Goal: Communication & Community: Ask a question

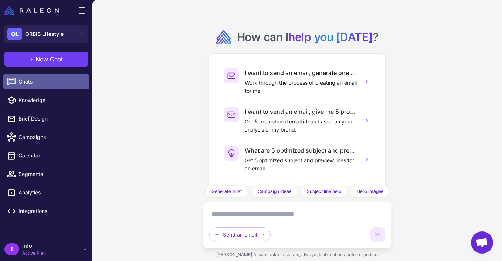
click at [31, 85] on span "Chats" at bounding box center [50, 82] width 65 height 8
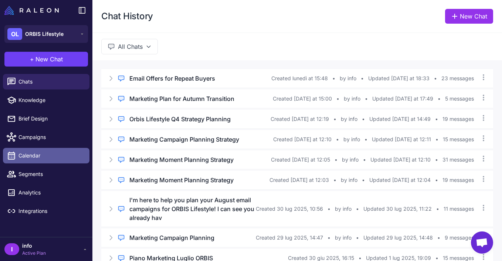
click at [38, 161] on link "Calendar" at bounding box center [46, 156] width 86 height 16
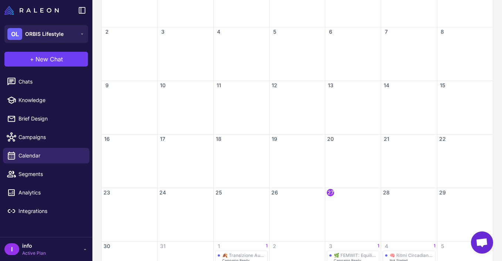
scroll to position [188, 0]
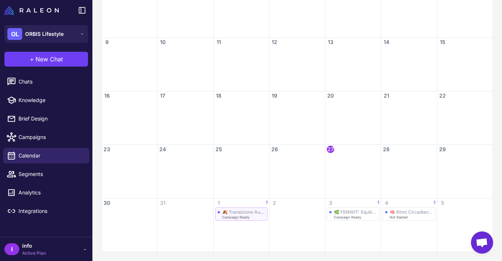
click at [250, 215] on div "🍂 Transizione Autunnale: Prepara il Tuo Sistema Immunitario Campaign Ready" at bounding box center [241, 214] width 47 height 10
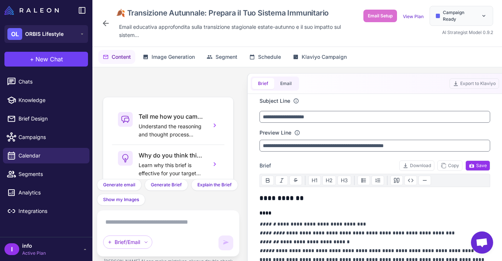
scroll to position [93, 0]
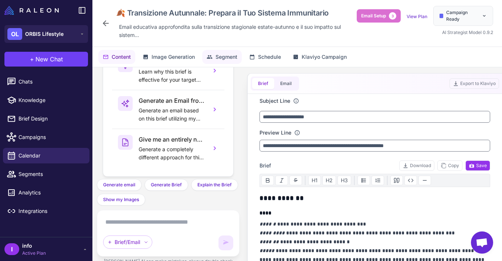
click at [215, 57] on button "Segment" at bounding box center [222, 57] width 40 height 14
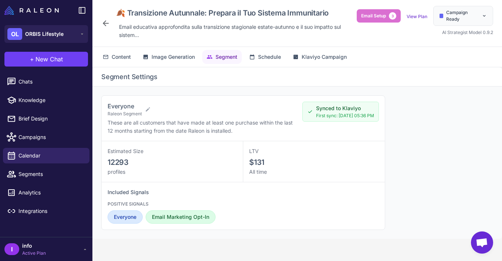
click at [119, 164] on span "12293" at bounding box center [117, 162] width 21 height 9
copy span "12293"
click at [270, 58] on span "Schedule" at bounding box center [269, 57] width 23 height 8
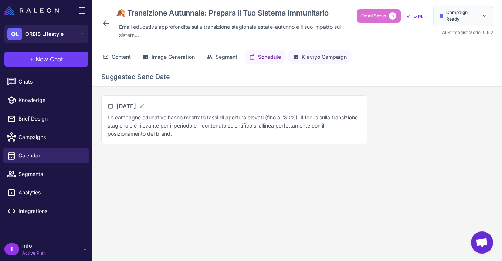
click at [312, 56] on span "Klaviyo Campaign" at bounding box center [323, 57] width 45 height 8
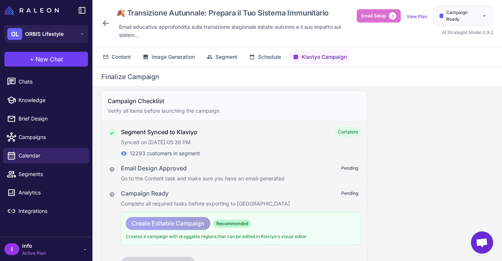
scroll to position [0, 0]
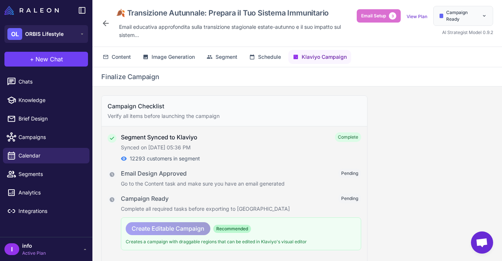
click at [266, 65] on div "Content Image Generation Segment Schedule Klaviyo Campaign" at bounding box center [296, 57] width 409 height 20
click at [264, 61] on button "Schedule" at bounding box center [265, 57] width 41 height 14
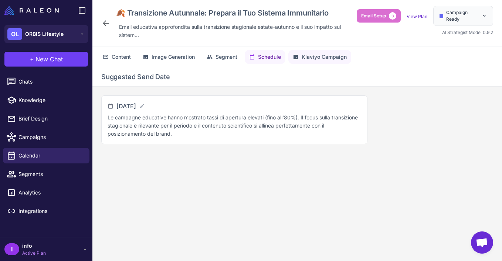
click at [304, 61] on span "Klaviyo Campaign" at bounding box center [323, 57] width 45 height 8
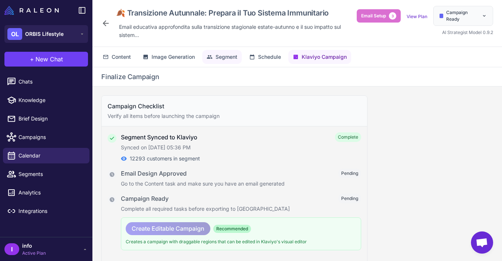
click at [219, 56] on span "Segment" at bounding box center [226, 57] width 22 height 8
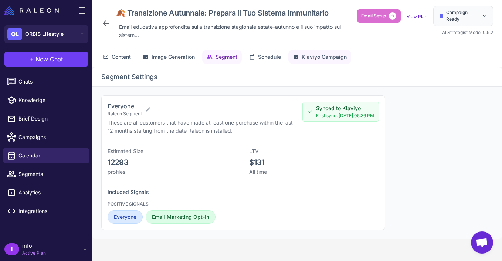
click at [321, 56] on span "Klaviyo Campaign" at bounding box center [323, 57] width 45 height 8
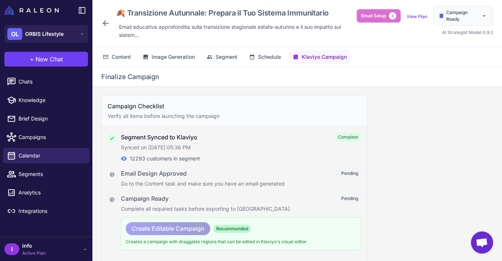
click at [219, 49] on div "Content Image Generation Segment Schedule Klaviyo Campaign" at bounding box center [296, 57] width 409 height 20
click at [220, 57] on span "Segment" at bounding box center [226, 57] width 22 height 8
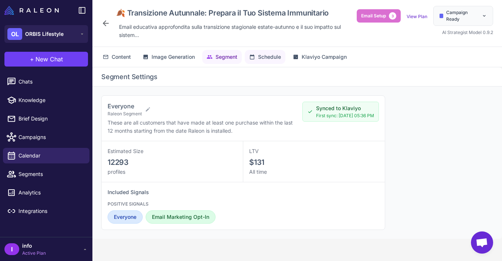
click at [269, 59] on span "Schedule" at bounding box center [269, 57] width 23 height 8
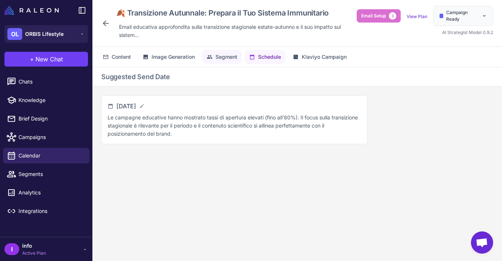
click at [219, 53] on span "Segment" at bounding box center [226, 57] width 22 height 8
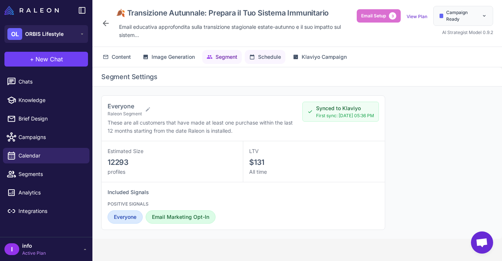
click at [254, 58] on icon at bounding box center [252, 57] width 6 height 6
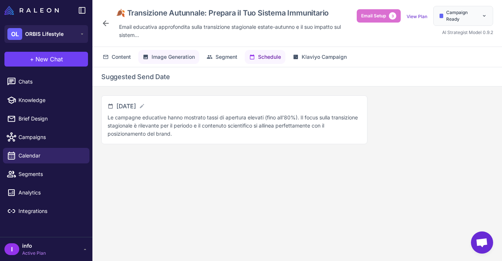
click at [189, 61] on button "Image Generation" at bounding box center [168, 57] width 61 height 14
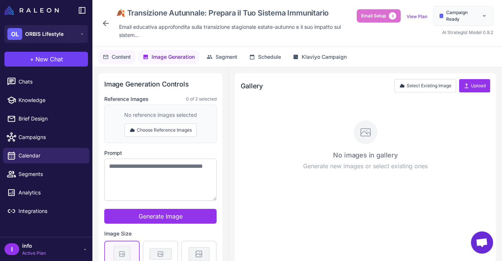
click at [116, 57] on span "Content" at bounding box center [121, 57] width 19 height 8
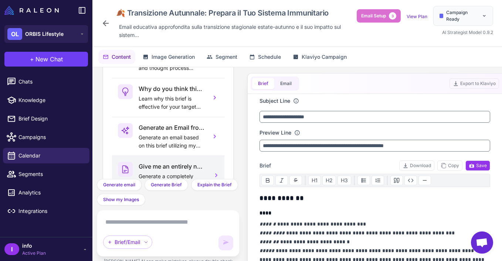
scroll to position [27, 0]
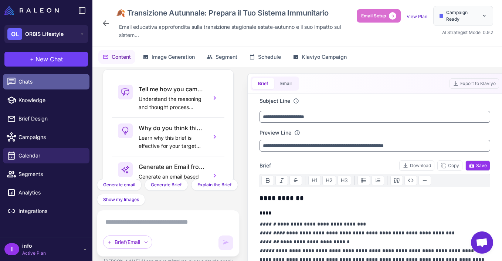
click at [38, 83] on span "Chats" at bounding box center [50, 82] width 65 height 8
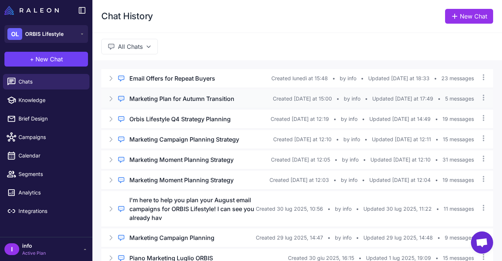
click at [204, 97] on h3 "Marketing Plan for Autumn Transition" at bounding box center [181, 98] width 105 height 9
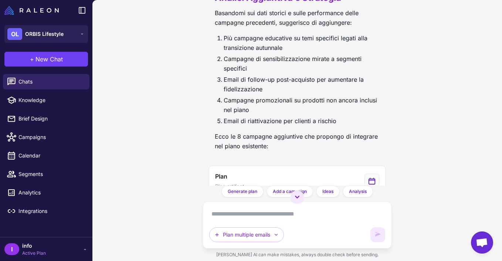
scroll to position [1534, 0]
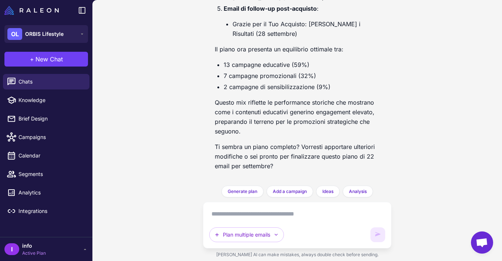
click at [233, 214] on textarea at bounding box center [296, 214] width 175 height 12
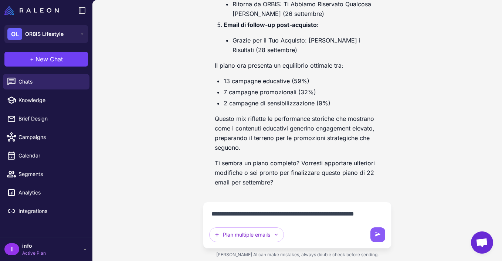
scroll to position [1527, 0]
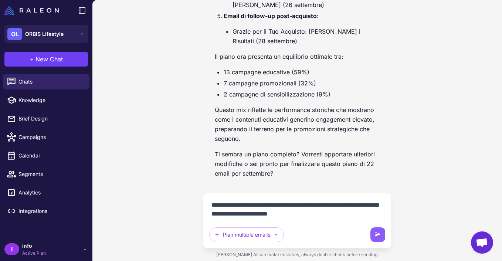
type textarea "**********"
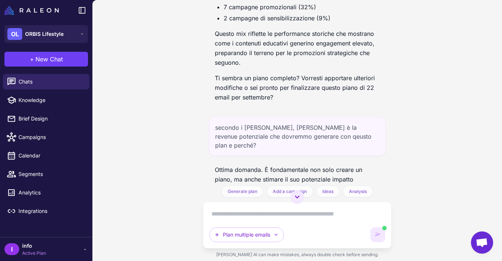
scroll to position [1609, 0]
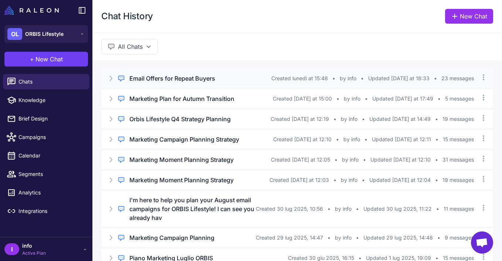
click at [154, 81] on h3 "Email Offers for Repeat Buyers" at bounding box center [172, 78] width 86 height 9
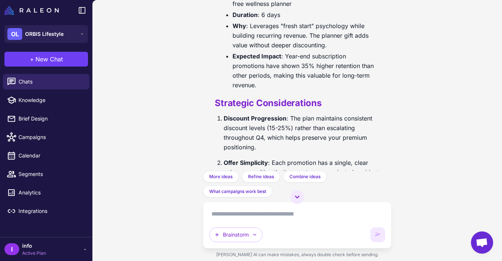
scroll to position [5186, 0]
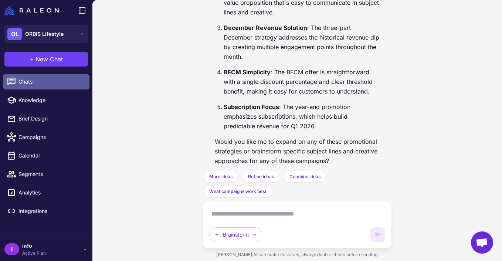
click at [52, 81] on span "Chats" at bounding box center [50, 82] width 65 height 8
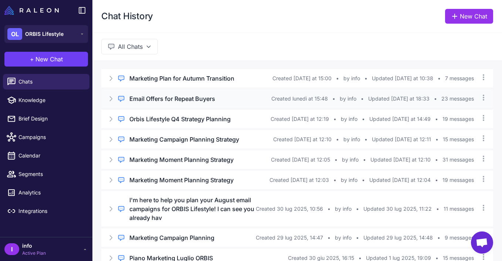
click at [172, 97] on h3 "Email Offers for Repeat Buyers" at bounding box center [172, 98] width 86 height 9
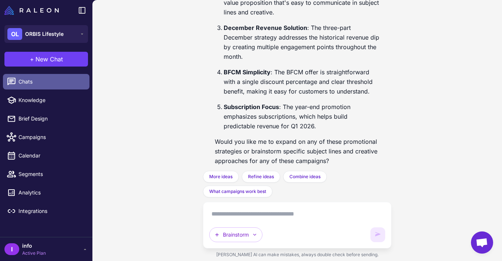
click at [66, 74] on link "Chats" at bounding box center [46, 82] width 86 height 16
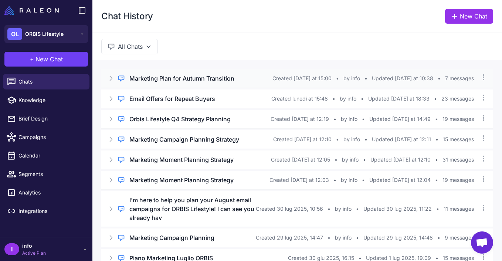
click at [188, 79] on h3 "Marketing Plan for Autumn Transition" at bounding box center [181, 78] width 105 height 9
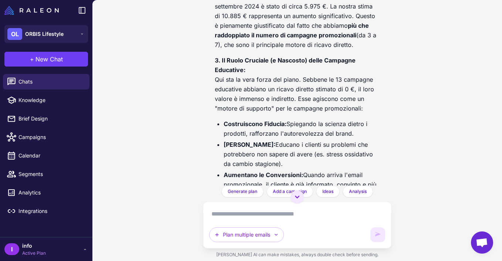
scroll to position [2413, 0]
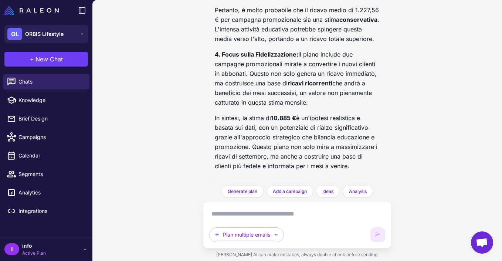
drag, startPoint x: 212, startPoint y: 67, endPoint x: 360, endPoint y: 167, distance: 178.6
copy div "Lo Ipsumd si Ametcon Ad elits doe te inci ut lab etdol magnaali, en admin venia…"
click at [305, 210] on textarea at bounding box center [296, 214] width 175 height 12
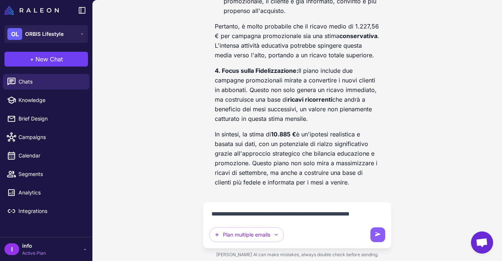
scroll to position [2406, 0]
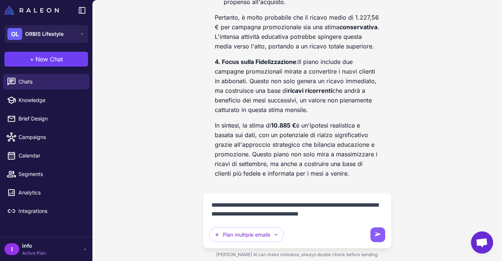
type textarea "**********"
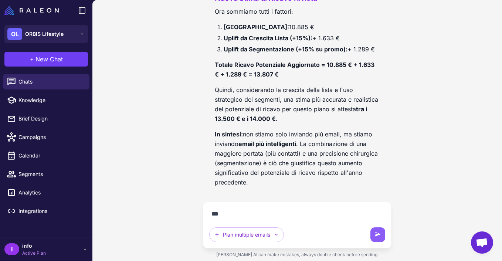
scroll to position [3240, 0]
type textarea "**********"
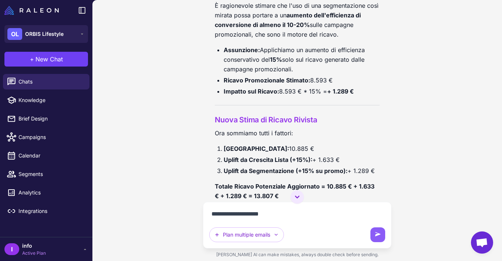
scroll to position [3688, 0]
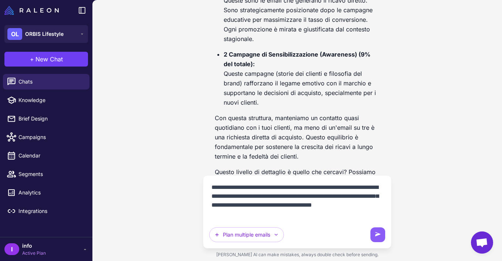
type textarea "**********"
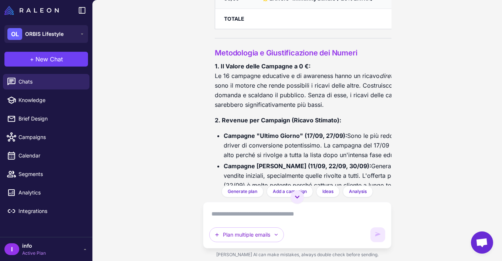
scroll to position [4564, 0]
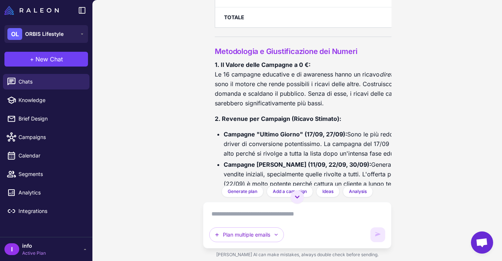
click at [307, 80] on p "1. Il Valore delle Campagne a 0 €: Le 16 campagne educative e di awareness hann…" at bounding box center [334, 84] width 239 height 48
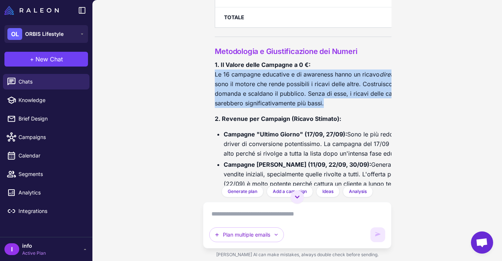
click at [307, 80] on p "1. Il Valore delle Campagne a 0 €: Le 16 campagne educative e di awareness hann…" at bounding box center [334, 84] width 239 height 48
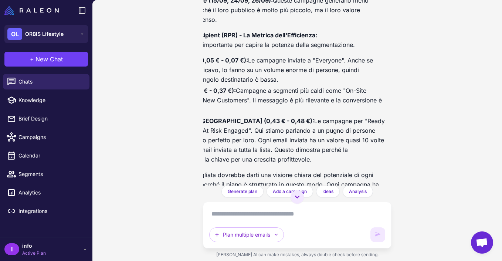
scroll to position [4797, 68]
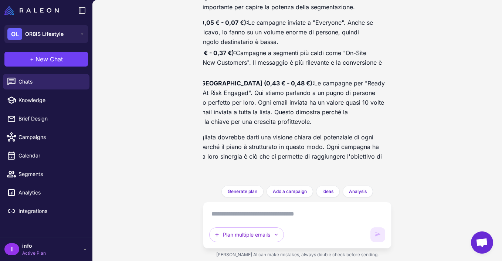
click at [236, 212] on textarea at bounding box center [296, 214] width 175 height 12
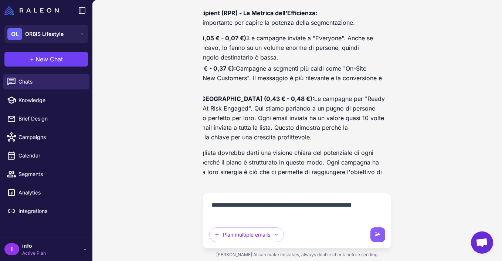
scroll to position [4789, 68]
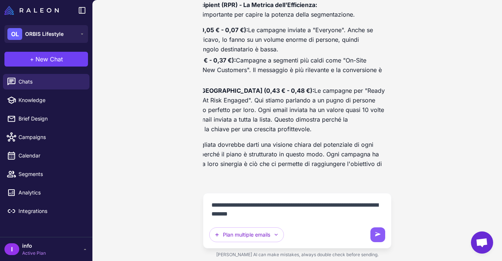
type textarea "**********"
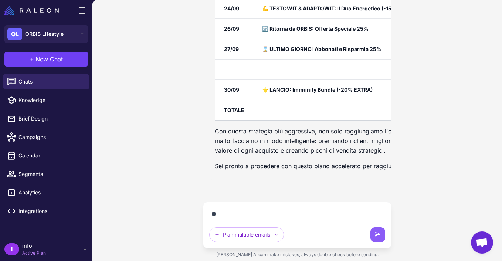
scroll to position [5802, 0]
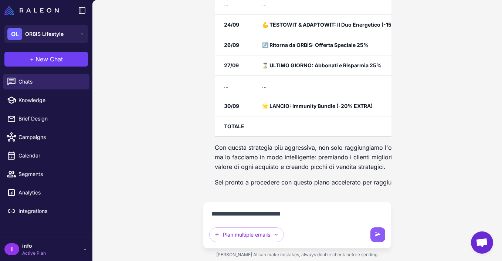
type textarea "**********"
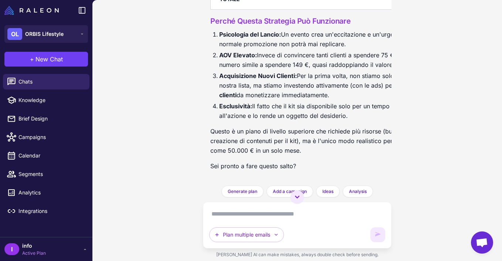
scroll to position [6917, 4]
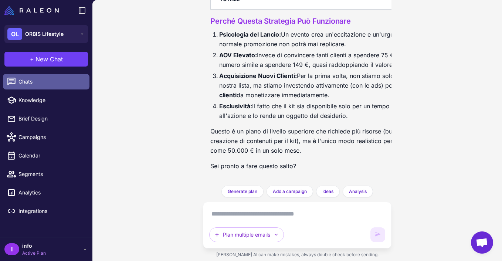
click at [45, 82] on span "Chats" at bounding box center [50, 82] width 65 height 8
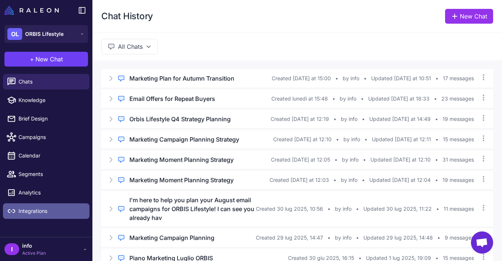
click at [39, 209] on span "Integrations" at bounding box center [50, 211] width 65 height 8
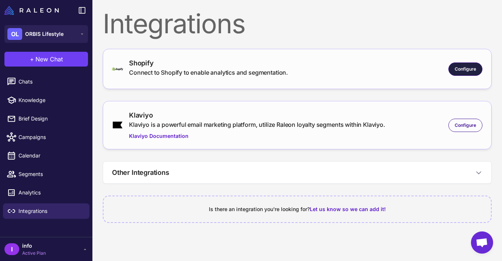
click at [461, 73] on div "Configure" at bounding box center [465, 68] width 34 height 13
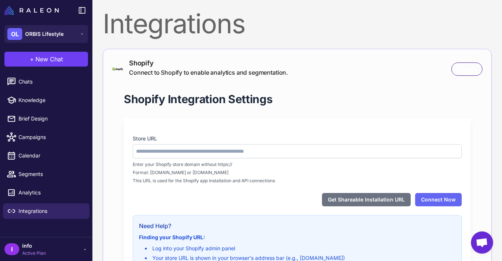
type input "**********"
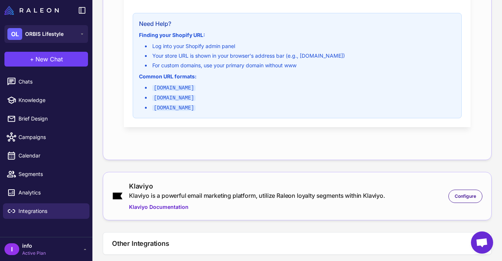
scroll to position [285, 0]
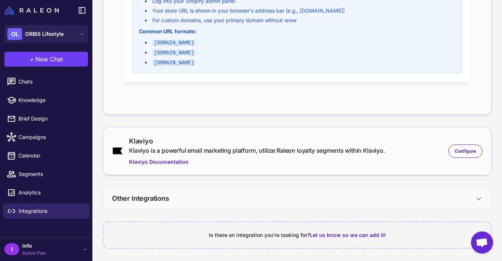
click at [201, 205] on button "Other Integrations" at bounding box center [297, 198] width 388 height 22
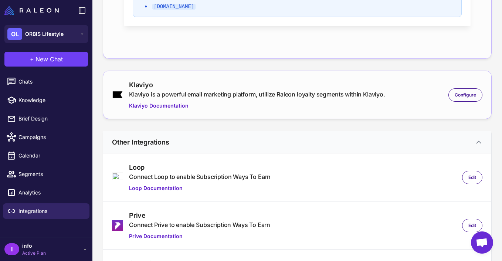
scroll to position [400, 0]
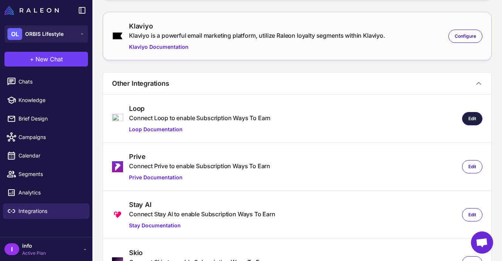
click at [466, 114] on div "Edit" at bounding box center [472, 118] width 20 height 13
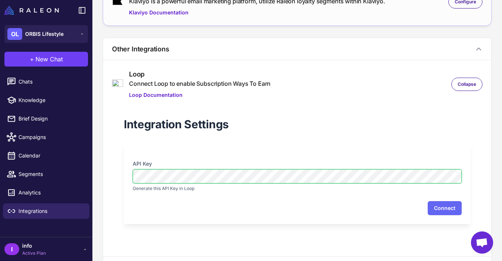
scroll to position [476, 0]
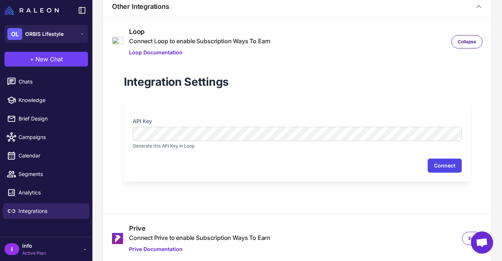
click at [435, 164] on button "Connect" at bounding box center [444, 165] width 34 height 14
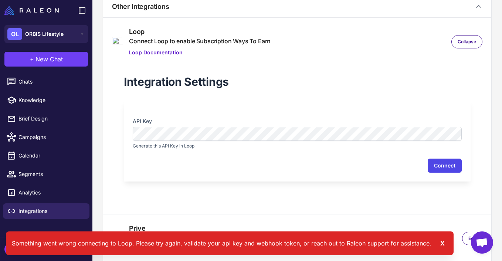
click at [441, 167] on button "Connect" at bounding box center [444, 165] width 34 height 14
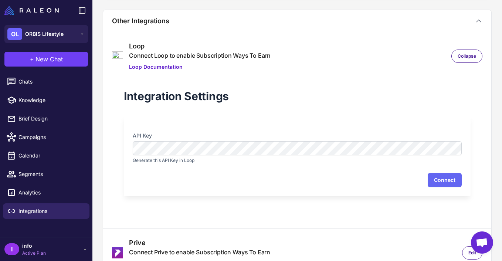
scroll to position [457, 0]
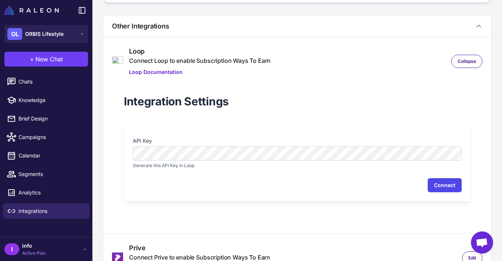
click at [443, 181] on button "Connect" at bounding box center [444, 185] width 34 height 14
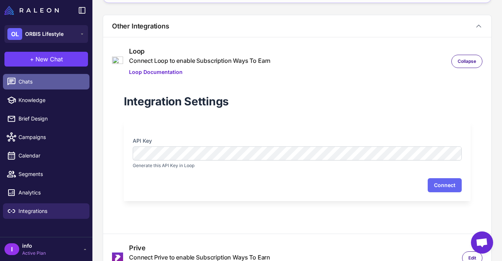
click at [38, 85] on span "Chats" at bounding box center [50, 82] width 65 height 8
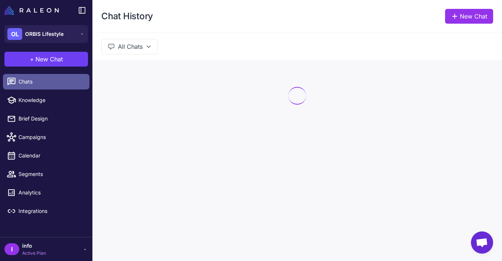
scroll to position [0, 0]
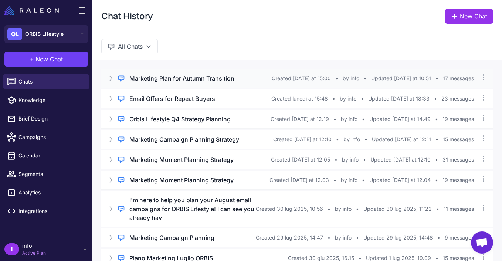
click at [198, 76] on h3 "Marketing Plan for Autumn Transition" at bounding box center [181, 78] width 105 height 9
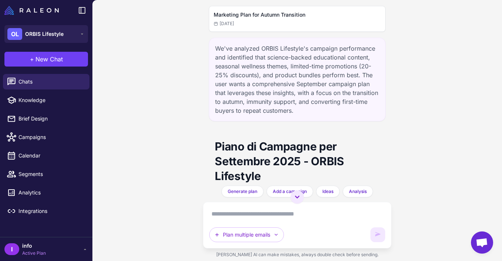
click at [269, 17] on h2 "Marketing Plan for Autumn Transition" at bounding box center [296, 15] width 167 height 8
click at [52, 57] on span "New Chat" at bounding box center [48, 59] width 27 height 9
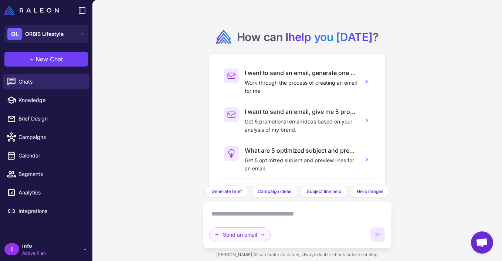
click at [256, 232] on button "Send an email" at bounding box center [239, 234] width 61 height 15
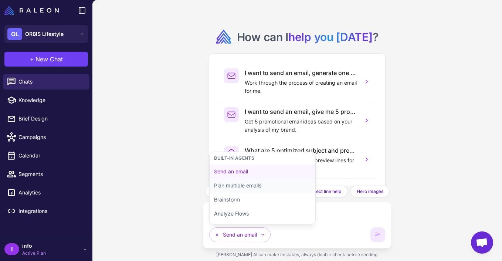
click at [250, 189] on button "Plan multiple emails" at bounding box center [262, 185] width 106 height 14
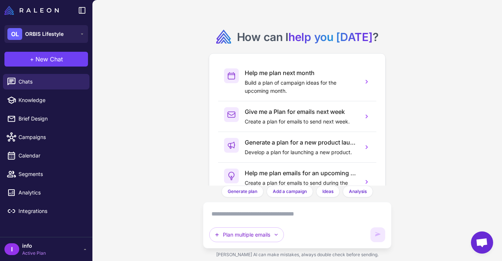
scroll to position [34, 0]
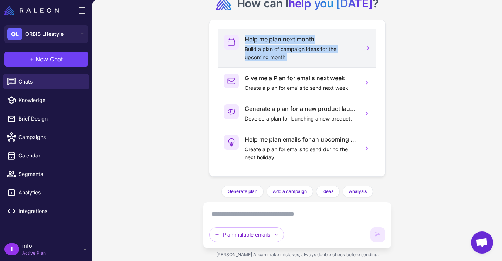
drag, startPoint x: 202, startPoint y: 52, endPoint x: 288, endPoint y: 58, distance: 86.7
click at [288, 58] on div "How can I help you [DATE] ? Help me plan next month Build a plan of campaign id…" at bounding box center [296, 130] width 409 height 261
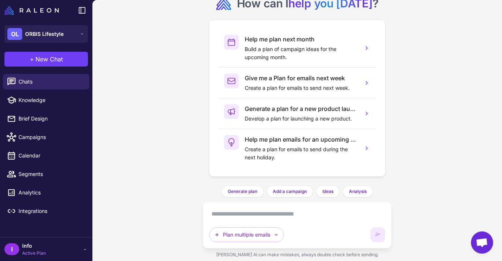
click at [222, 212] on textarea at bounding box center [296, 214] width 175 height 12
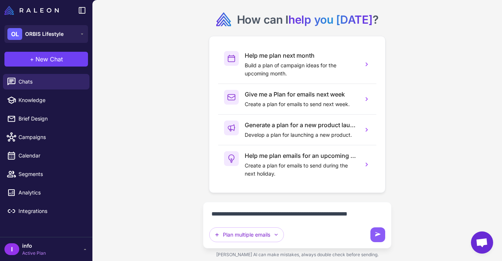
scroll to position [26, 0]
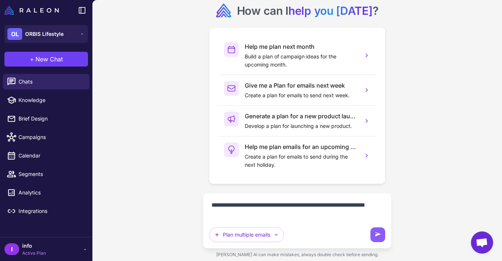
type textarea "**********"
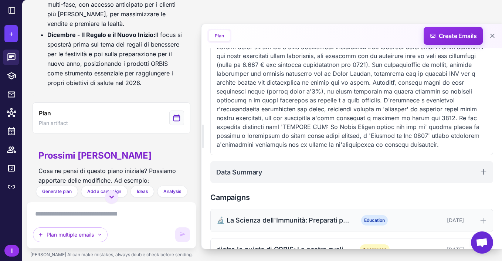
scroll to position [100, 0]
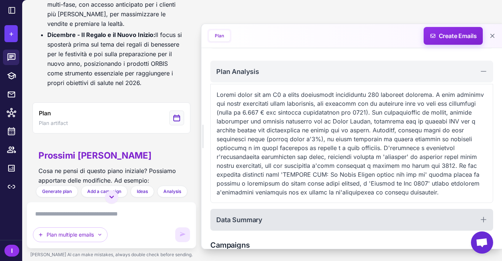
click at [368, 209] on div "Data Summary" at bounding box center [351, 220] width 283 height 22
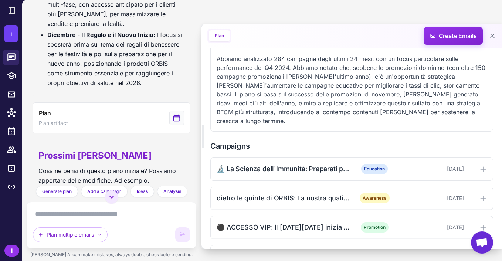
scroll to position [360, 0]
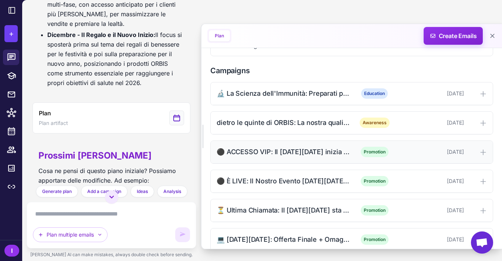
click at [462, 148] on div "[DATE]" at bounding box center [431, 152] width 65 height 8
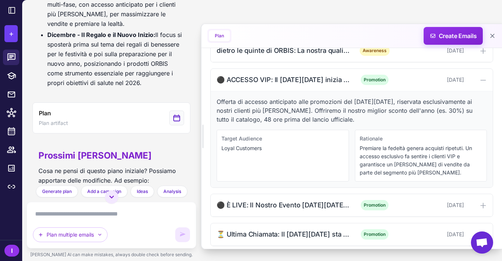
scroll to position [459, 0]
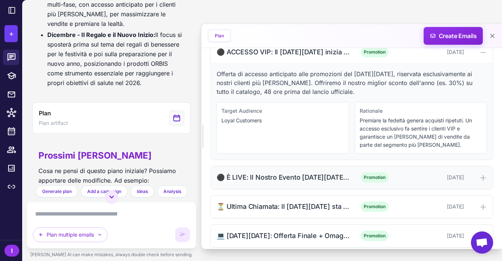
click at [406, 173] on div "[DATE]" at bounding box center [431, 177] width 65 height 8
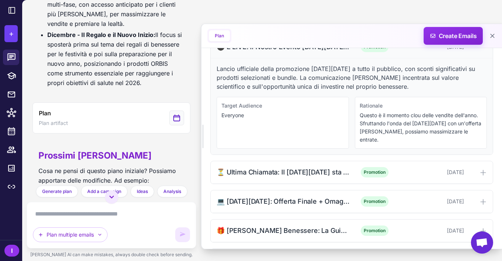
scroll to position [591, 0]
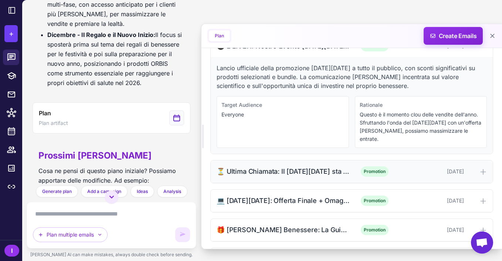
click at [377, 166] on span "Promotion" at bounding box center [375, 171] width 28 height 10
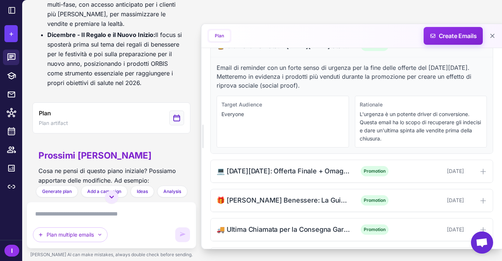
scroll to position [717, 0]
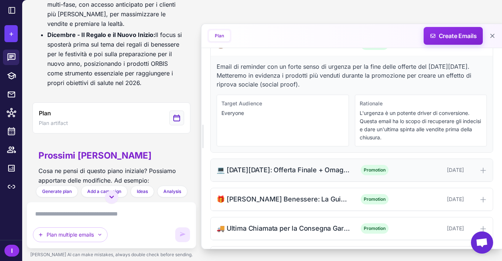
click at [387, 165] on span "Promotion" at bounding box center [375, 170] width 28 height 10
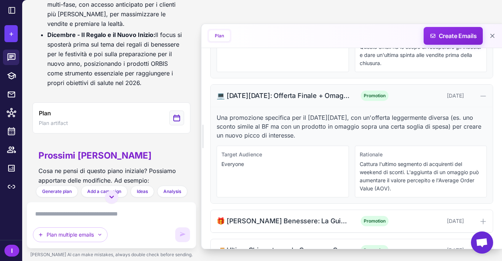
scroll to position [813, 0]
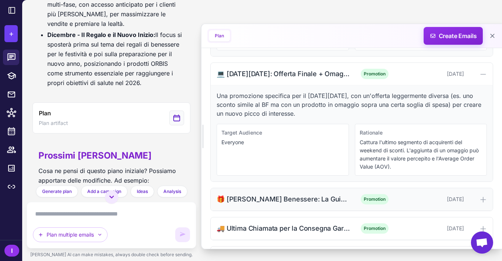
click at [408, 195] on div "[DATE]" at bounding box center [431, 199] width 65 height 8
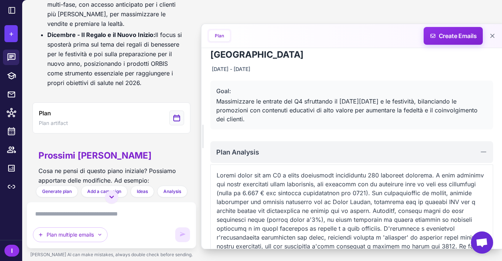
scroll to position [0, 0]
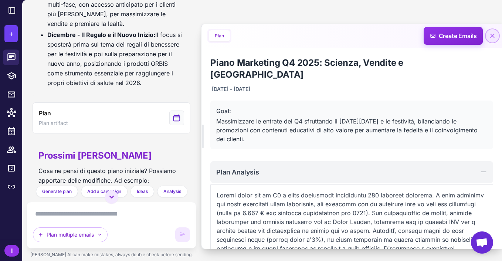
click at [491, 34] on icon at bounding box center [491, 35] width 7 height 7
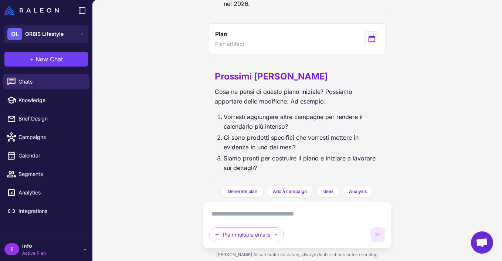
scroll to position [650, 0]
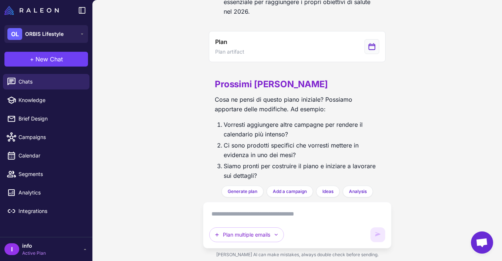
click at [243, 218] on textarea at bounding box center [296, 214] width 175 height 12
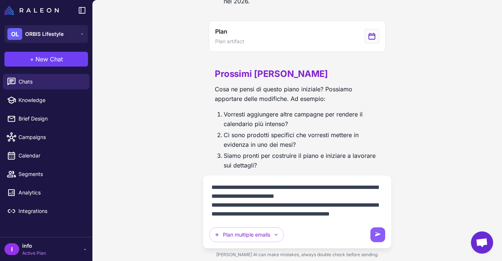
scroll to position [24, 0]
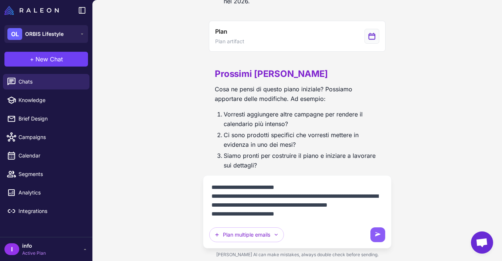
paste textarea "**********"
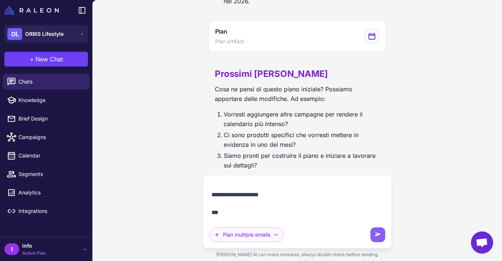
scroll to position [310, 0]
drag, startPoint x: 284, startPoint y: 216, endPoint x: 211, endPoint y: 191, distance: 77.1
click at [211, 191] on textarea "**********" at bounding box center [296, 200] width 175 height 38
click at [221, 206] on textarea "**********" at bounding box center [296, 200] width 175 height 38
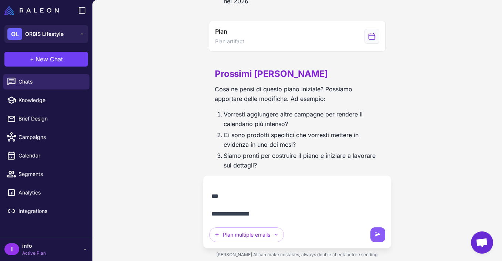
click at [221, 206] on textarea "**********" at bounding box center [296, 200] width 175 height 38
click at [233, 214] on textarea "**********" at bounding box center [296, 200] width 175 height 38
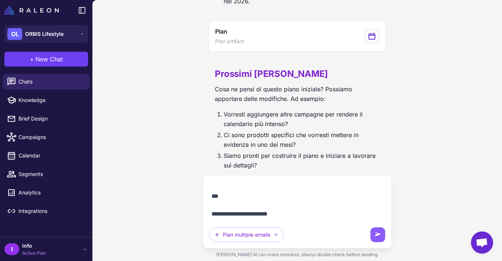
click at [233, 214] on textarea "**********" at bounding box center [296, 200] width 175 height 38
drag, startPoint x: 212, startPoint y: 214, endPoint x: 212, endPoint y: 189, distance: 25.1
click at [212, 189] on textarea "**********" at bounding box center [296, 200] width 175 height 38
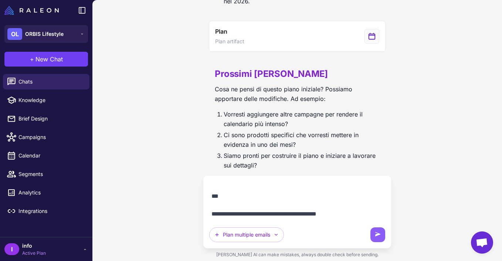
drag, startPoint x: 212, startPoint y: 215, endPoint x: 208, endPoint y: 191, distance: 24.4
click at [208, 191] on div "**********" at bounding box center [297, 211] width 188 height 73
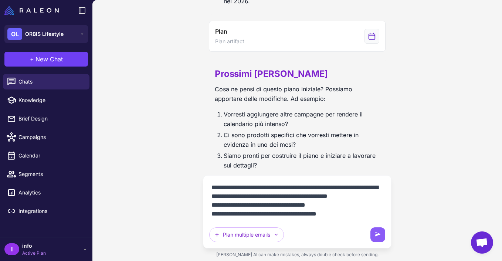
scroll to position [35, 0]
click at [274, 205] on textarea "**********" at bounding box center [296, 200] width 175 height 38
click at [323, 215] on textarea "**********" at bounding box center [296, 200] width 175 height 38
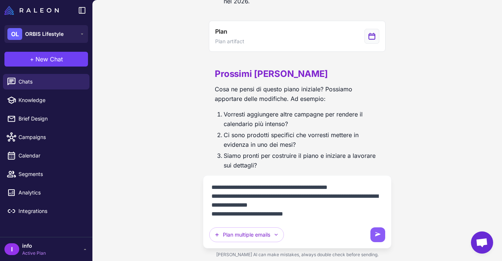
paste textarea "**********"
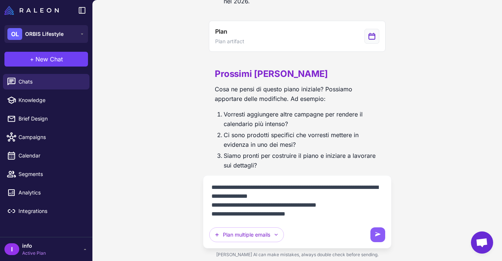
paste textarea "**********"
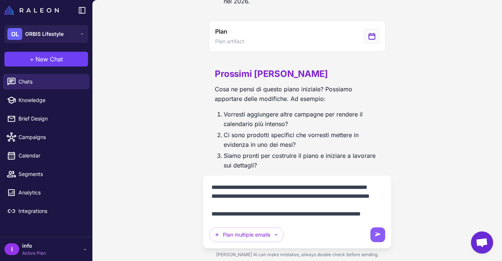
scroll to position [724, 0]
type textarea "**********"
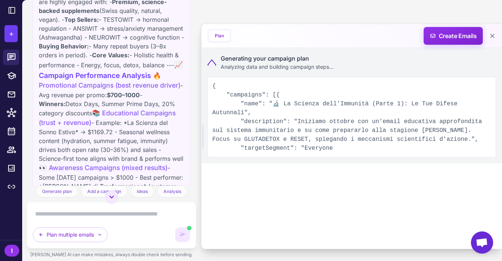
scroll to position [1234, 0]
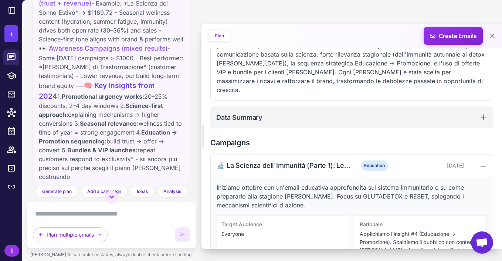
scroll to position [198, 0]
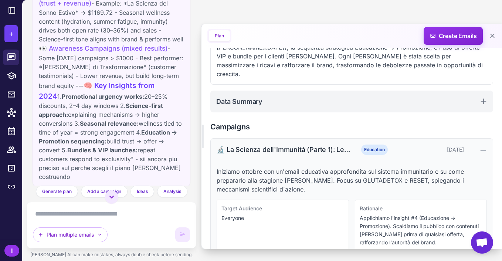
click at [482, 147] on icon at bounding box center [482, 150] width 7 height 7
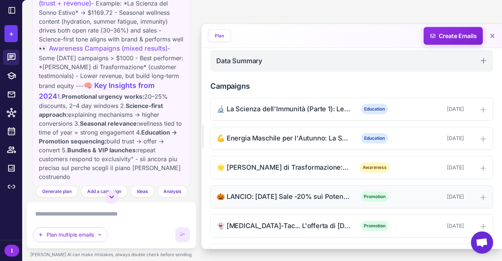
scroll to position [284, 0]
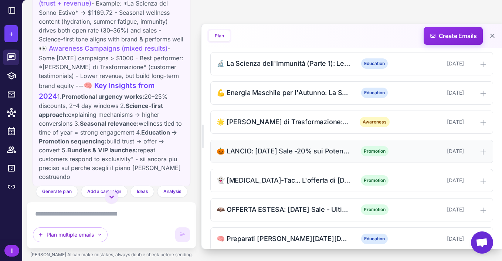
click at [348, 147] on div "🎃 LANCIO: [DATE] Sale -20% sui Potenziatori di Energia e Focus Promotion [DATE]" at bounding box center [352, 151] width 282 height 23
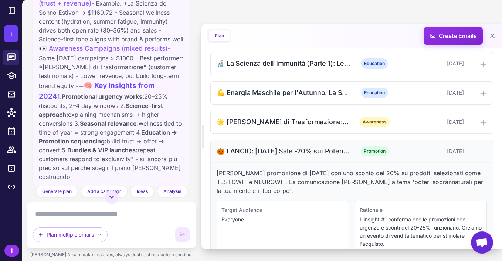
click at [348, 147] on div "🎃 LANCIO: [DATE] Sale -20% sui Potenziatori di Energia e Focus Promotion [DATE]" at bounding box center [352, 151] width 282 height 23
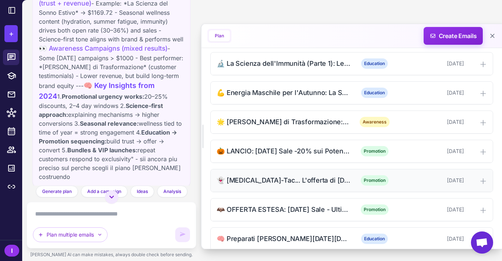
click at [346, 175] on div "👻 [MEDICAL_DATA]-Tac... L'offerta di [DATE] sta per svanire!" at bounding box center [282, 180] width 133 height 10
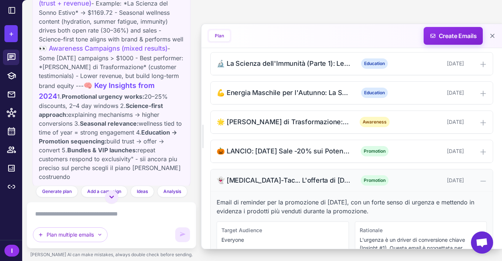
click at [346, 175] on div "👻 [MEDICAL_DATA]-Tac... L'offerta di [DATE] sta per svanire!" at bounding box center [282, 180] width 133 height 10
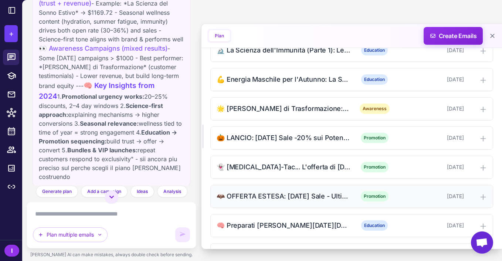
scroll to position [300, 0]
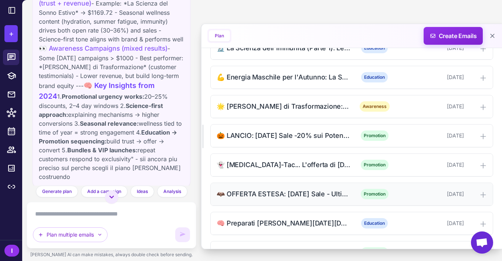
click at [332, 189] on div "🦇 OFFERTA ESTESA: [DATE] Sale - Ultime 24 Ore" at bounding box center [282, 194] width 133 height 10
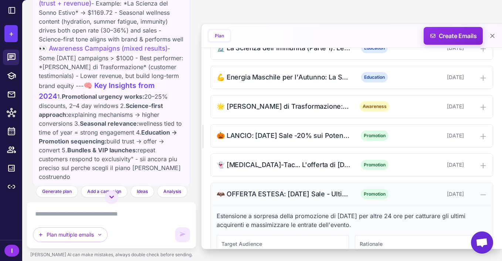
scroll to position [314, 0]
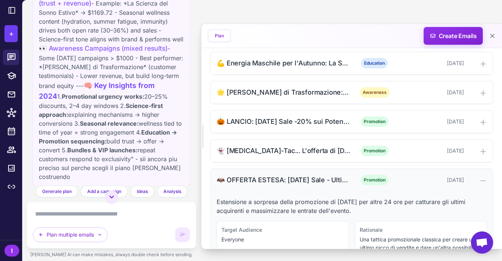
click at [318, 175] on div "🦇 OFFERTA ESTESA: [DATE] Sale - Ultime 24 Ore" at bounding box center [282, 180] width 133 height 10
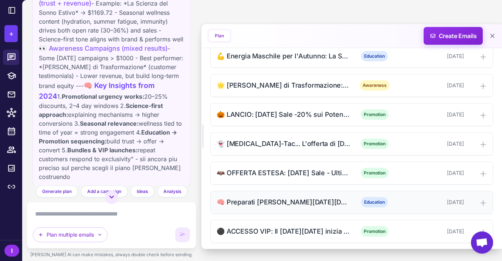
scroll to position [319, 0]
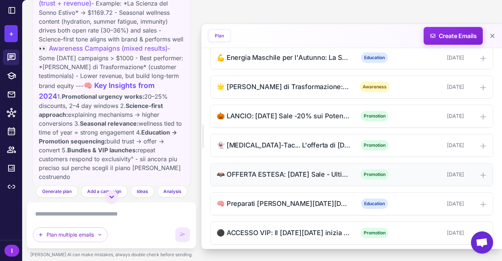
click at [313, 169] on div "🦇 OFFERTA ESTESA: [DATE] Sale - Ultime 24 Ore" at bounding box center [282, 174] width 133 height 10
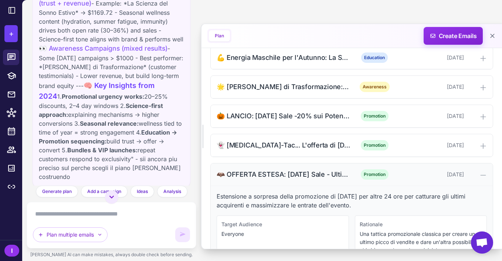
click at [313, 169] on div "🦇 OFFERTA ESTESA: [DATE] Sale - Ultime 24 Ore" at bounding box center [282, 174] width 133 height 10
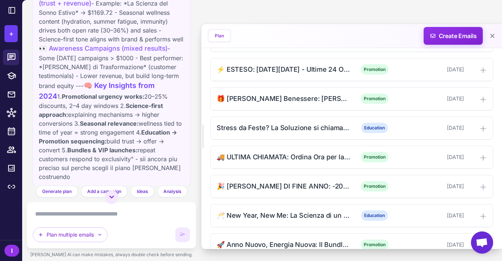
scroll to position [636, 0]
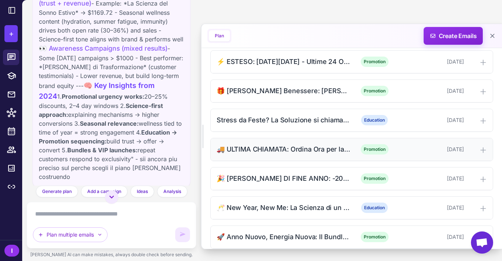
click at [312, 150] on div "🚚 ULTIMA CHIAMATA: Ordina Ora per la Consegna a [DATE]! Promotion [DATE]" at bounding box center [352, 149] width 282 height 23
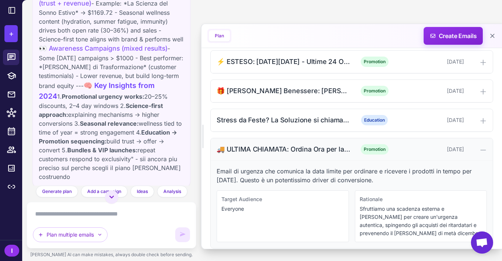
click at [312, 150] on div "🚚 ULTIMA CHIAMATA: Ordina Ora per la Consegna a [DATE]! Promotion [DATE]" at bounding box center [352, 149] width 282 height 23
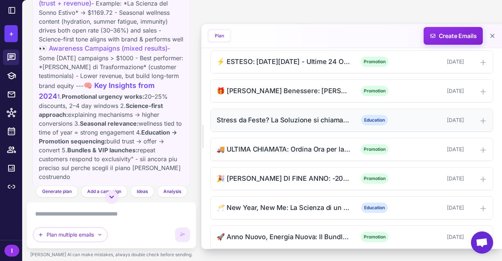
click at [308, 119] on div "Stress da Feste? La Soluzione si chiama ANSIWIT Education [DATE]" at bounding box center [352, 120] width 282 height 23
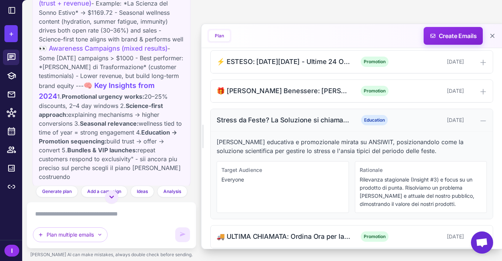
click at [308, 119] on div "Stress da Feste? La Soluzione si chiama ANSIWIT Education [DATE]" at bounding box center [352, 120] width 282 height 23
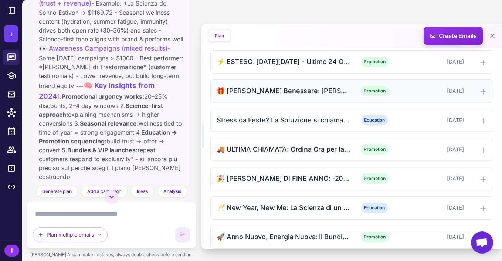
click at [307, 87] on div "🎁 [PERSON_NAME] Benessere: [PERSON_NAME] Scientifica ai Regali [PERSON_NAME][DA…" at bounding box center [282, 91] width 133 height 10
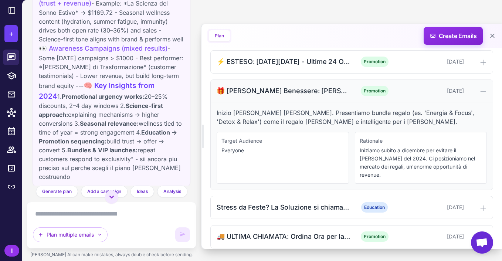
click at [307, 87] on div "🎁 [PERSON_NAME] Benessere: [PERSON_NAME] Scientifica ai Regali [PERSON_NAME][DA…" at bounding box center [282, 91] width 133 height 10
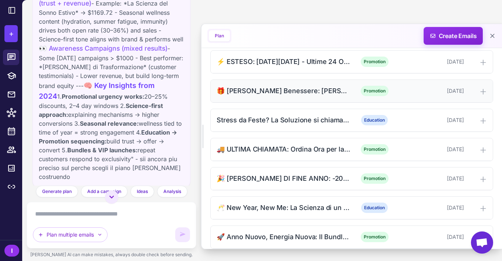
scroll to position [592, 0]
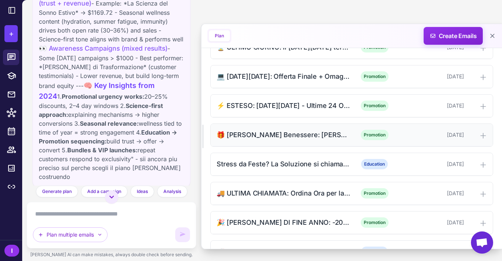
click at [307, 95] on div "⚡️ ESTESO: [DATE][DATE] - Ultime 24 Ore per il Tuo Omaggio Promotion [DATE]" at bounding box center [352, 106] width 282 height 23
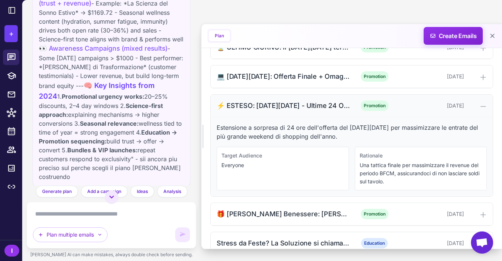
click at [307, 95] on div "⚡️ ESTESO: [DATE][DATE] - Ultime 24 Ore per il Tuo Omaggio Promotion [DATE]" at bounding box center [352, 106] width 282 height 23
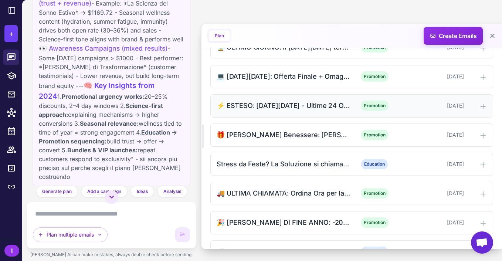
scroll to position [560, 0]
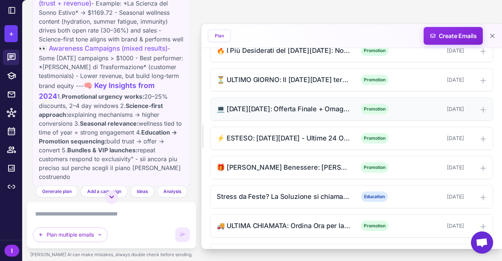
click at [307, 104] on div "💻 [DATE][DATE]: Offerta Finale + Omaggio a Sorpresa" at bounding box center [282, 109] width 133 height 10
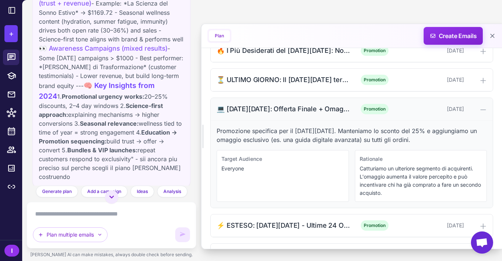
click at [307, 104] on div "💻 [DATE][DATE]: Offerta Finale + Omaggio a Sorpresa" at bounding box center [282, 109] width 133 height 10
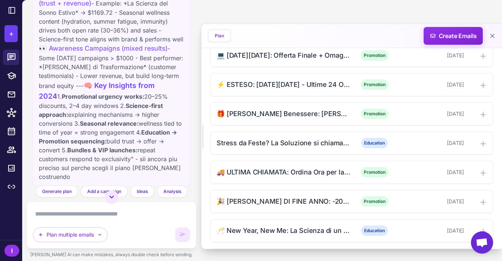
scroll to position [636, 0]
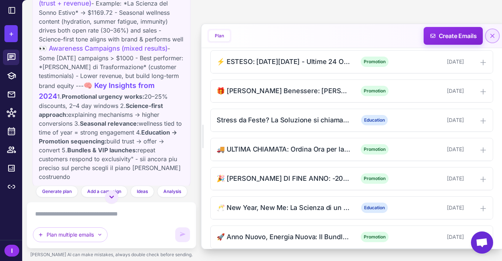
click at [492, 37] on icon at bounding box center [491, 35] width 7 height 7
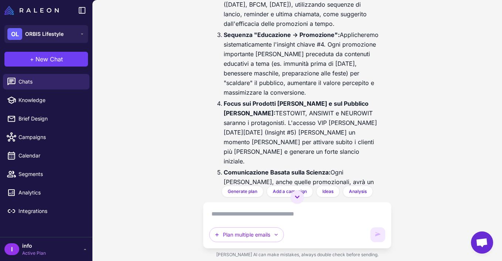
scroll to position [1751, 0]
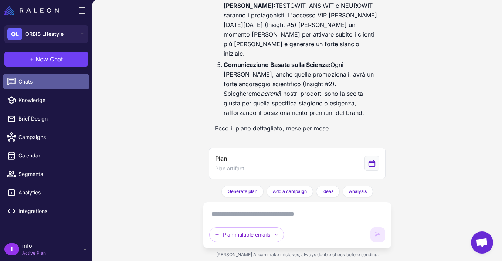
click at [51, 83] on span "Chats" at bounding box center [50, 82] width 65 height 8
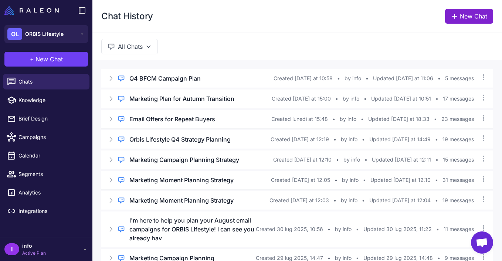
click at [454, 21] on link "New Chat" at bounding box center [469, 16] width 48 height 15
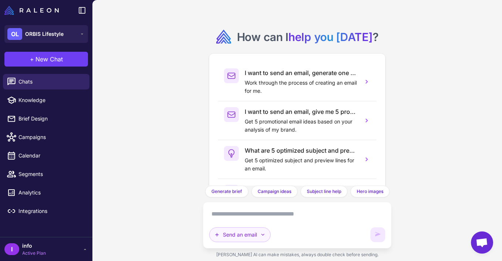
click at [256, 233] on button "Send an email" at bounding box center [239, 234] width 61 height 15
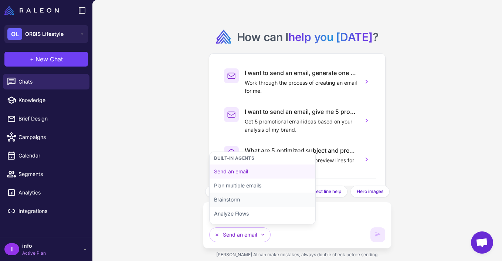
click at [248, 200] on button "Brainstorm" at bounding box center [262, 199] width 106 height 14
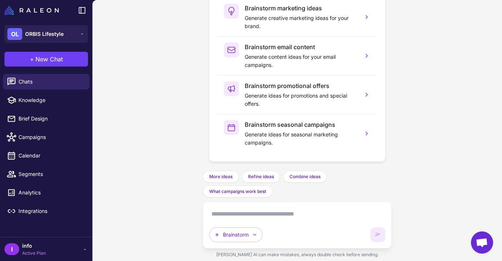
click at [248, 215] on textarea at bounding box center [296, 214] width 175 height 12
type textarea "*"
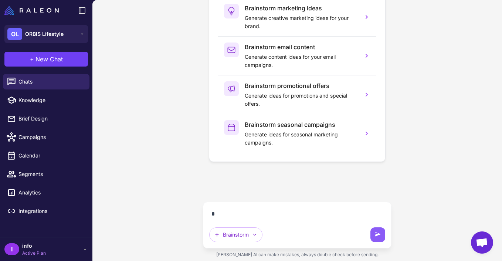
scroll to position [34, 0]
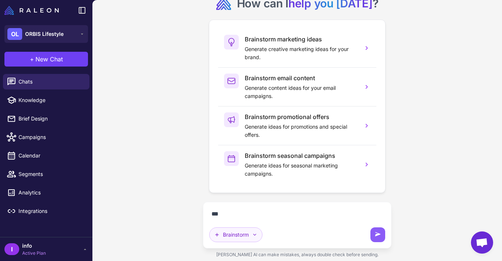
click at [242, 239] on button "Brainstorm" at bounding box center [235, 234] width 53 height 15
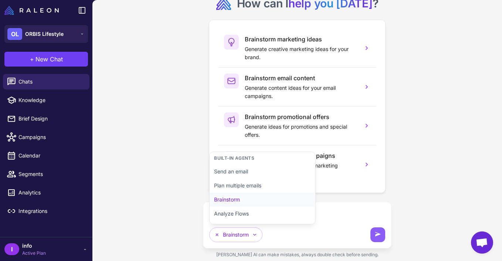
click at [257, 200] on button "Brainstorm" at bounding box center [262, 199] width 106 height 14
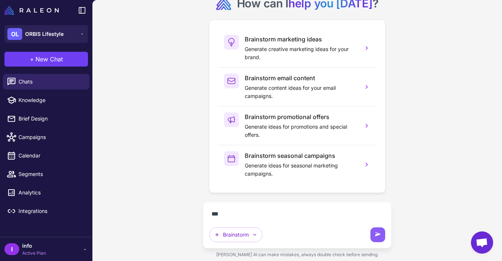
click at [253, 217] on textarea "***" at bounding box center [296, 214] width 175 height 12
type textarea "*"
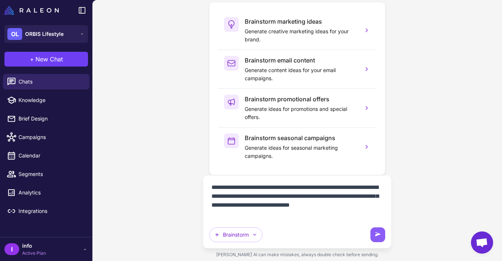
scroll to position [60, 0]
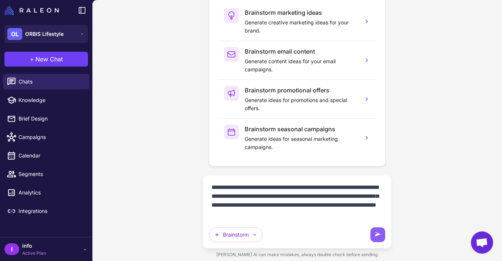
type textarea "**********"
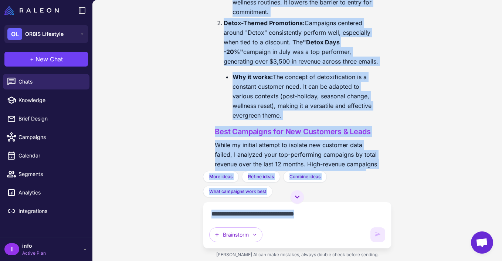
scroll to position [916, 0]
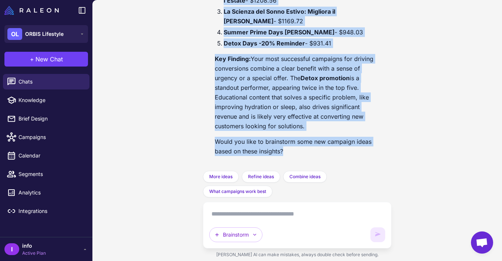
drag, startPoint x: 211, startPoint y: 99, endPoint x: 314, endPoint y: 153, distance: 116.1
copy div "Evergreen Campaign Offers Based on a 12-month analysis, two promotional themes …"
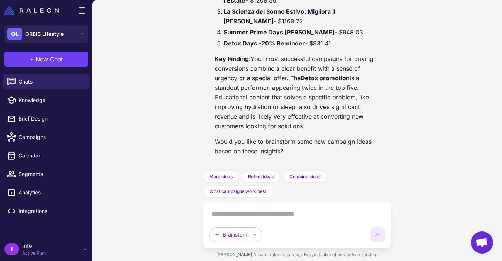
click at [244, 215] on textarea at bounding box center [296, 214] width 175 height 12
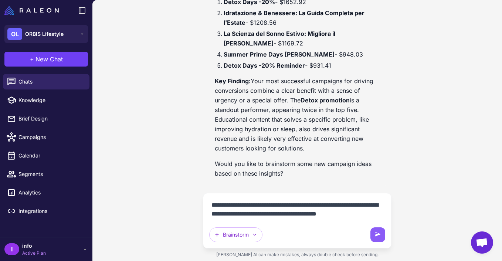
scroll to position [903, 0]
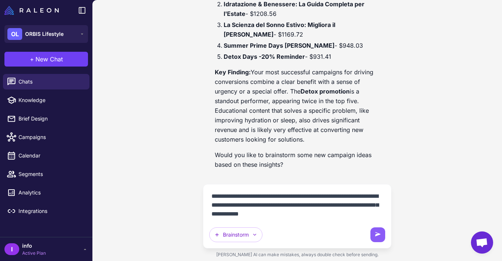
type textarea "**********"
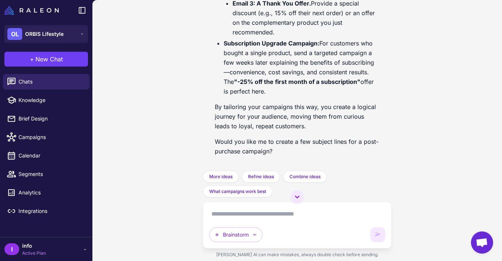
scroll to position [2009, 0]
click at [262, 215] on textarea at bounding box center [296, 214] width 175 height 12
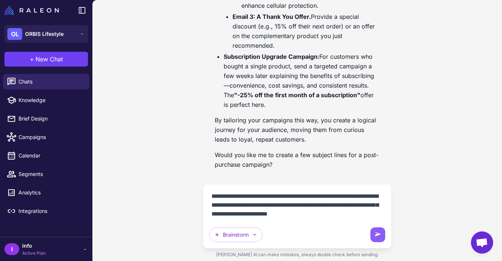
scroll to position [2004, 0]
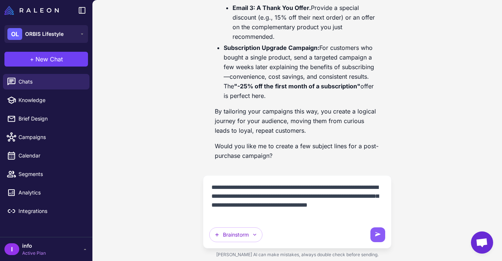
type textarea "**********"
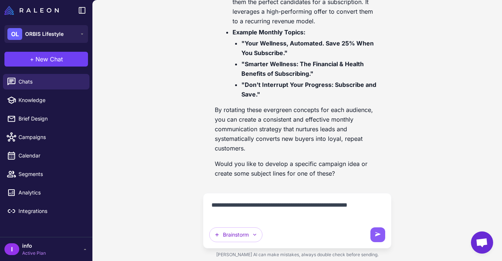
scroll to position [3151, 0]
type textarea "**********"
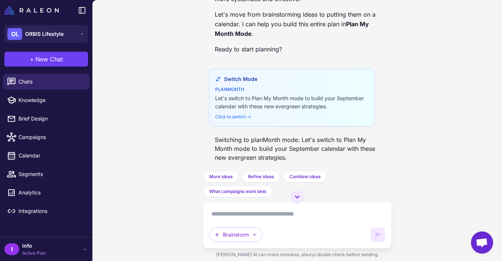
scroll to position [3578, 0]
click at [229, 207] on div "Brainstorm" at bounding box center [297, 225] width 188 height 47
click at [246, 214] on textarea at bounding box center [296, 214] width 175 height 12
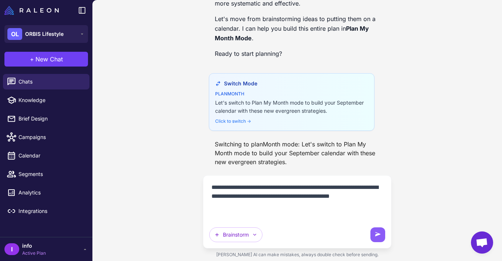
scroll to position [3573, 0]
paste textarea "**********"
type textarea "**********"
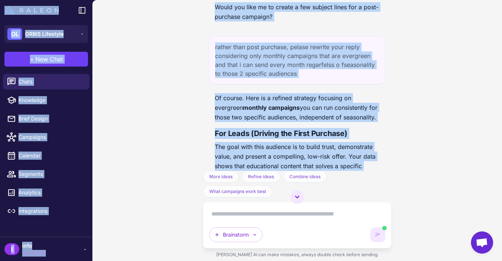
scroll to position [2126, 0]
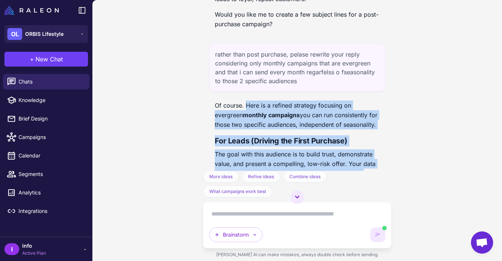
drag, startPoint x: 342, startPoint y: 99, endPoint x: 246, endPoint y: 118, distance: 98.4
copy div "Here is a refined strategy focusing on evergreen monthly campaigns you can run …"
click at [292, 120] on p "Of course. Here is a refined strategy focusing on evergreen monthly campaigns y…" at bounding box center [297, 114] width 164 height 29
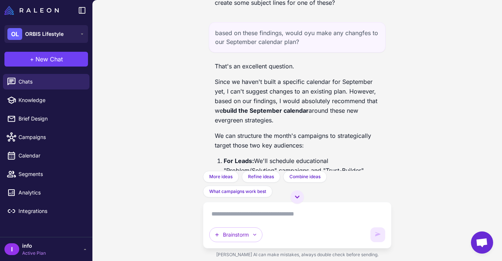
scroll to position [3606, 0]
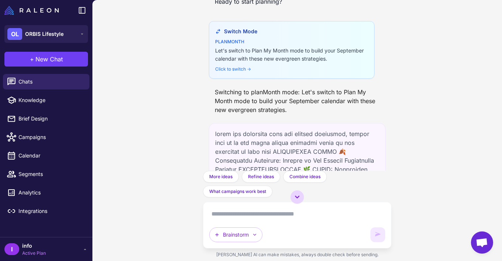
click at [298, 196] on icon at bounding box center [297, 196] width 4 height 3
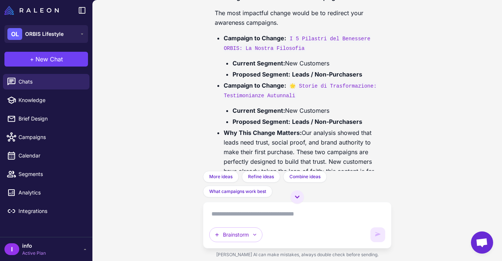
scroll to position [4297, 0]
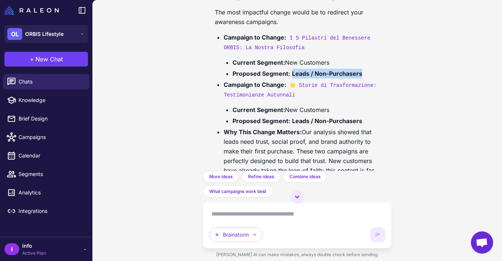
drag, startPoint x: 291, startPoint y: 83, endPoint x: 372, endPoint y: 88, distance: 81.0
click at [372, 78] on li "Proposed Segment: Leads / Non-Purchasers" at bounding box center [305, 74] width 147 height 10
copy strong "Leads / Non-Purchasers"
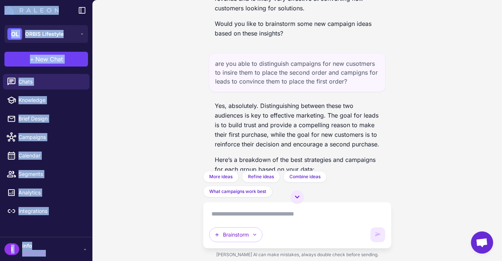
scroll to position [969, 0]
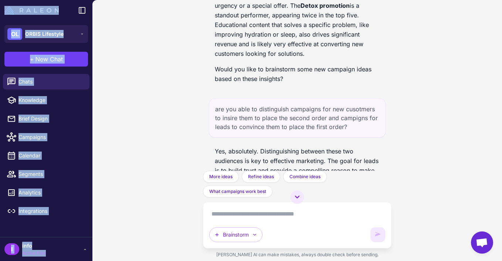
drag, startPoint x: 215, startPoint y: 64, endPoint x: 327, endPoint y: 72, distance: 112.2
copy div "Evergreen Campaign Offers Based on a 12-month analysis, two promotional themes …"
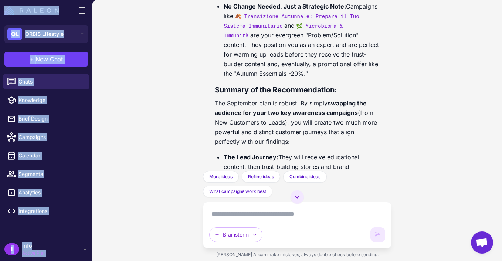
scroll to position [4864, 0]
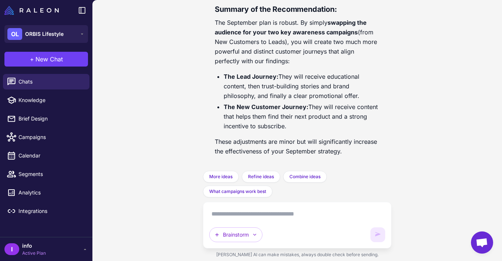
click at [229, 213] on textarea at bounding box center [296, 214] width 175 height 12
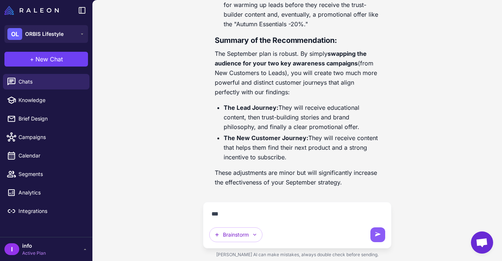
scroll to position [4833, 0]
type textarea "**********"
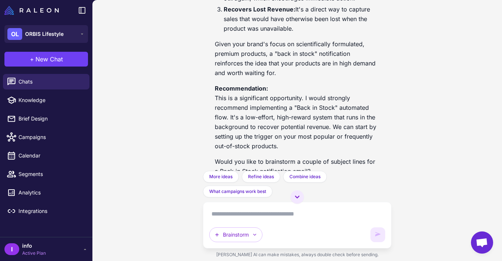
scroll to position [5365, 0]
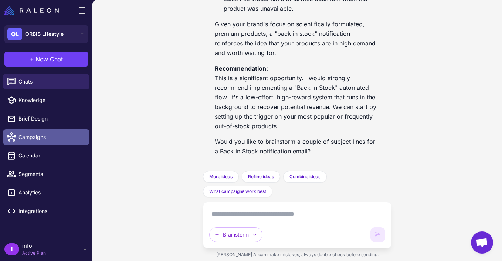
click at [50, 133] on span "Campaigns" at bounding box center [50, 137] width 65 height 8
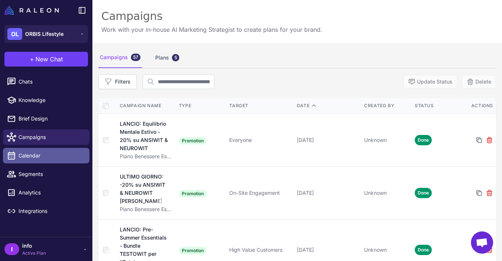
click at [49, 157] on span "Calendar" at bounding box center [50, 155] width 65 height 8
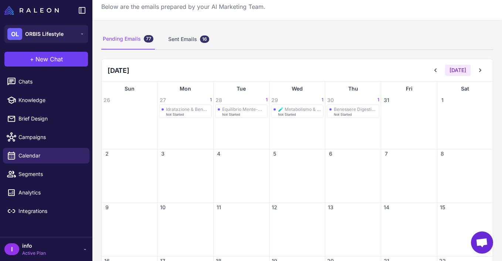
scroll to position [0, 0]
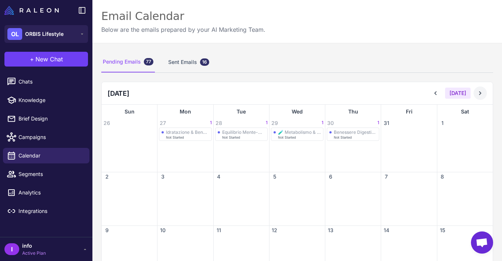
click at [484, 91] on button at bounding box center [479, 92] width 13 height 13
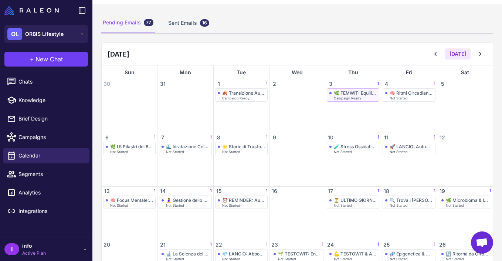
scroll to position [134, 0]
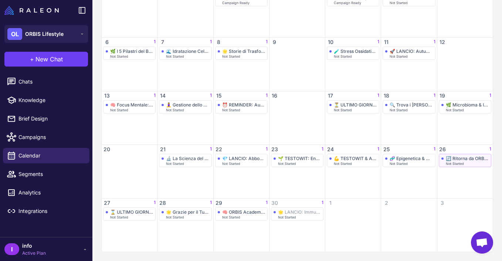
click at [465, 164] on div "Not Started" at bounding box center [466, 163] width 43 height 3
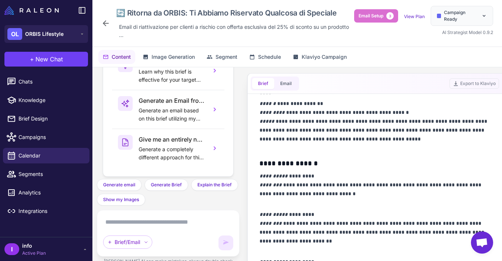
scroll to position [356, 0]
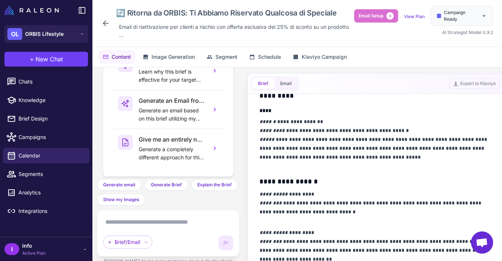
click at [102, 18] on div "🔄 Ritorna da ORBIS: Ti Abbiamo Riservato Qualcosa [PERSON_NAME] Email di riatti…" at bounding box center [227, 23] width 253 height 35
click at [103, 20] on icon at bounding box center [105, 23] width 9 height 9
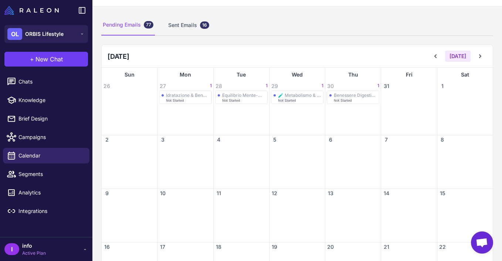
scroll to position [0, 0]
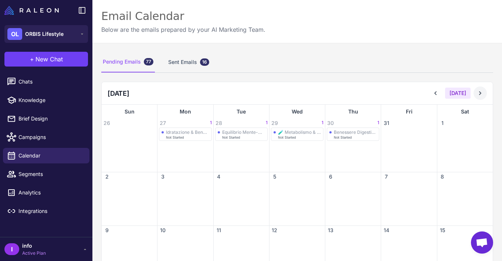
click at [481, 98] on button at bounding box center [479, 92] width 13 height 13
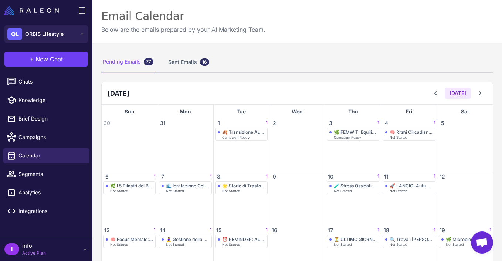
scroll to position [134, 0]
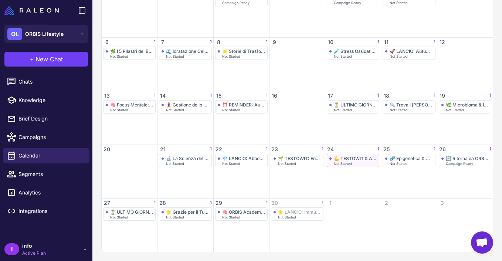
click at [355, 161] on div "💪 TESTOWIT & ADAPTOWIT: Il Duo Energetico per l'Autunno" at bounding box center [355, 159] width 43 height 6
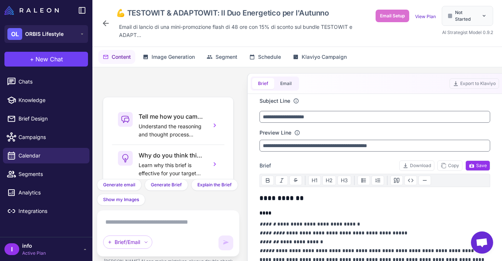
scroll to position [93, 0]
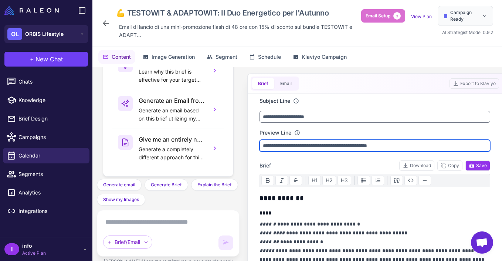
click at [308, 145] on input "**********" at bounding box center [374, 146] width 230 height 12
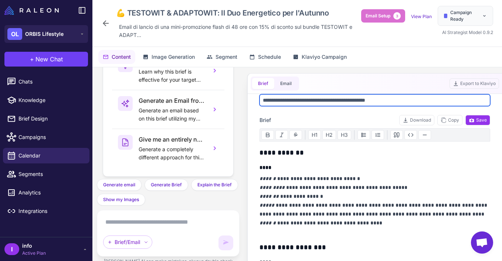
scroll to position [50, 0]
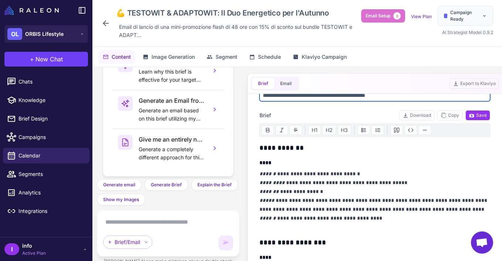
type input "**********"
click at [381, 182] on p "**********" at bounding box center [374, 200] width 230 height 62
click at [360, 188] on p "**********" at bounding box center [374, 200] width 230 height 62
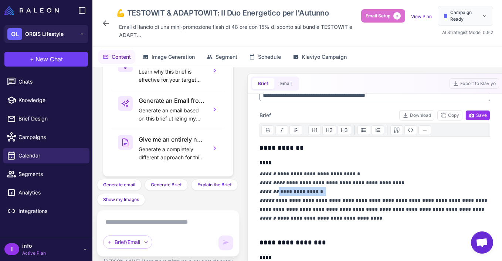
click at [360, 188] on p "**********" at bounding box center [374, 200] width 230 height 62
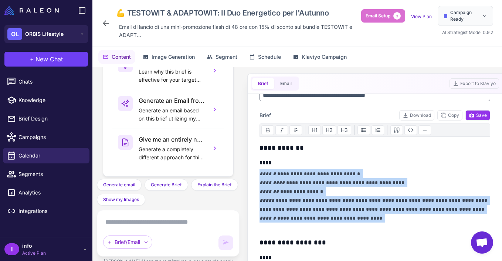
click at [360, 188] on p "**********" at bounding box center [374, 200] width 230 height 62
click at [366, 205] on p "**********" at bounding box center [374, 200] width 230 height 62
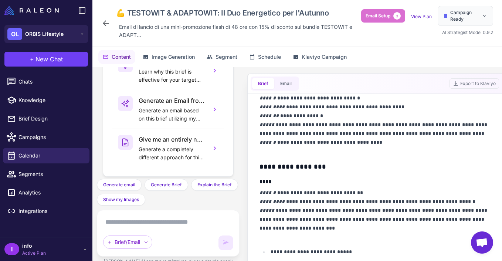
scroll to position [163, 0]
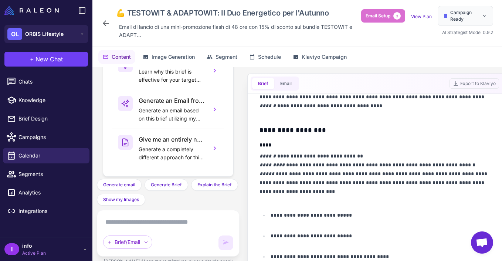
click at [438, 173] on p "**********" at bounding box center [374, 177] width 230 height 53
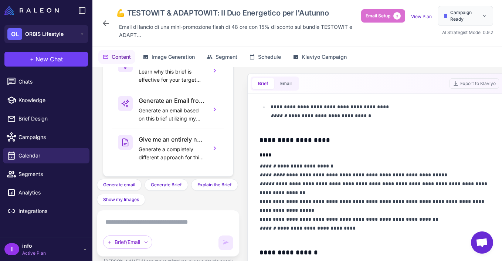
scroll to position [319, 0]
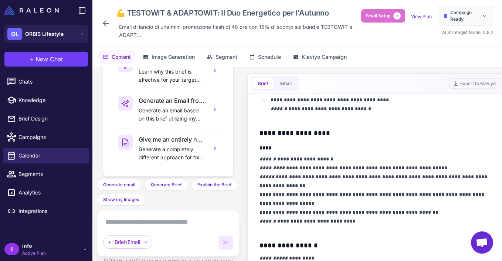
click at [416, 167] on p "**********" at bounding box center [374, 194] width 230 height 80
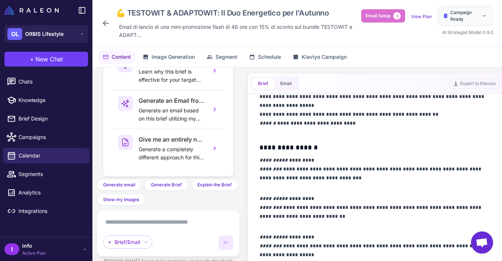
scroll to position [424, 0]
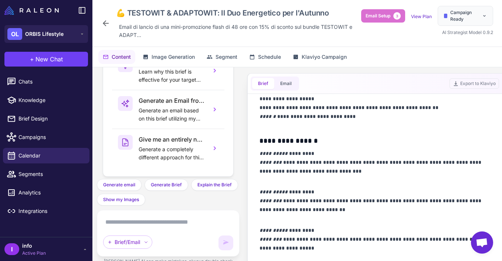
click at [454, 199] on p "**********" at bounding box center [374, 204] width 230 height 35
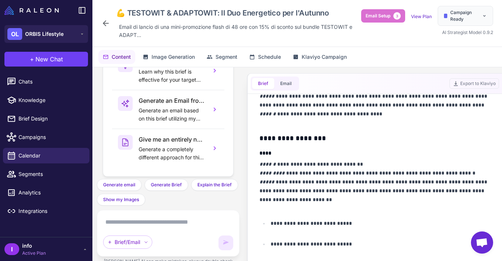
scroll to position [0, 0]
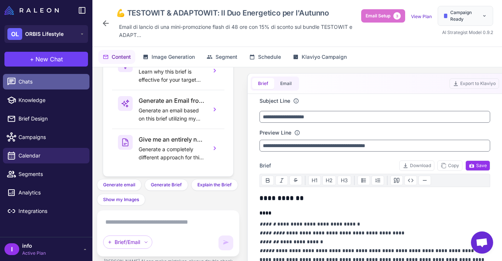
click at [41, 79] on span "Chats" at bounding box center [50, 82] width 65 height 8
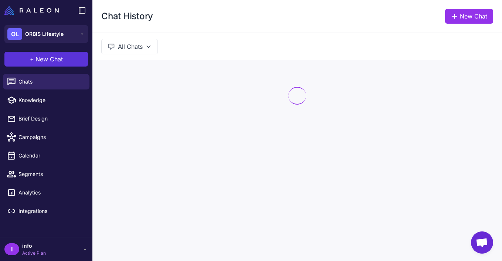
click at [42, 58] on span "New Chat" at bounding box center [48, 59] width 27 height 9
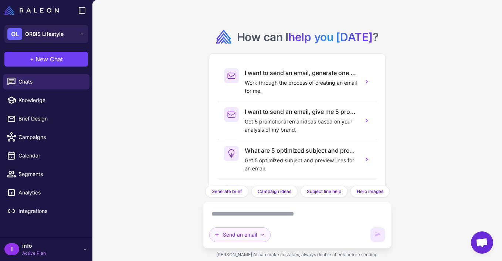
click at [248, 230] on button "Send an email" at bounding box center [239, 234] width 61 height 15
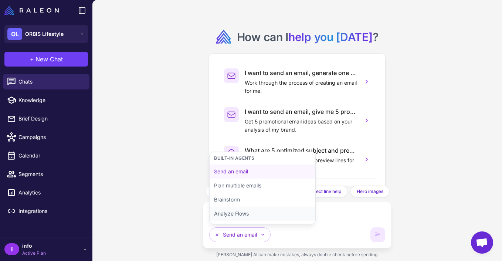
click at [247, 212] on button "Analyze Flows" at bounding box center [262, 213] width 106 height 14
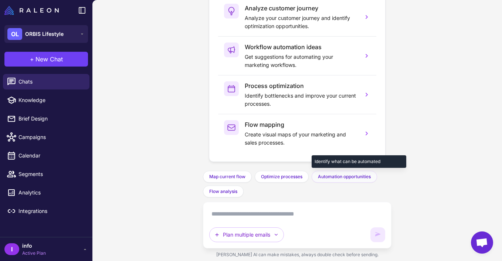
click at [369, 176] on span "Automation opportunities" at bounding box center [344, 176] width 53 height 7
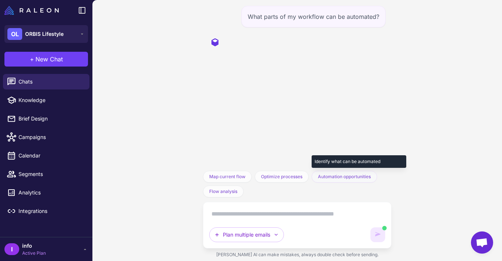
scroll to position [0, 0]
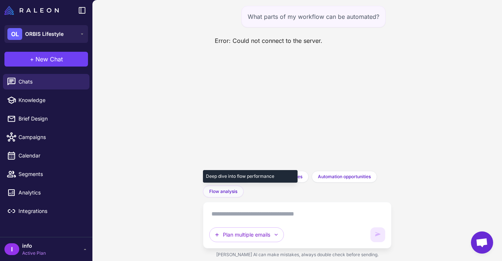
click at [216, 191] on span "Flow analysis" at bounding box center [223, 191] width 28 height 7
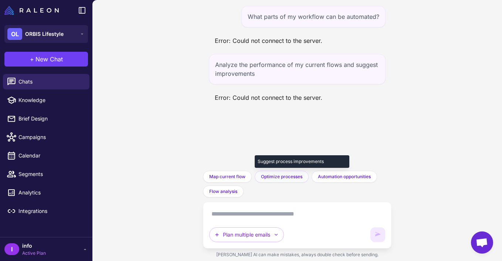
click at [298, 180] on button "Optimize processes" at bounding box center [281, 177] width 54 height 12
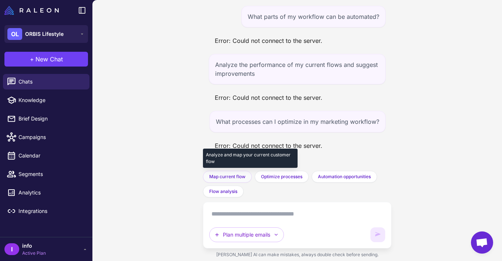
click at [239, 172] on button "Map current flow" at bounding box center [227, 177] width 49 height 12
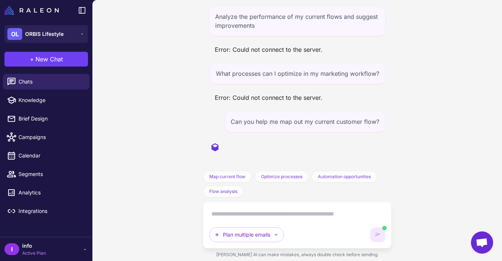
scroll to position [36, 0]
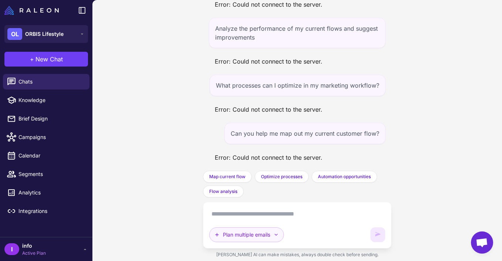
click at [246, 236] on button "Plan multiple emails" at bounding box center [246, 234] width 75 height 15
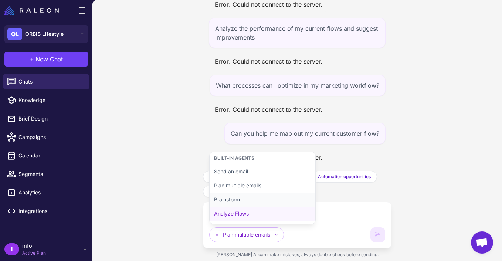
click at [227, 200] on button "Brainstorm" at bounding box center [262, 199] width 106 height 14
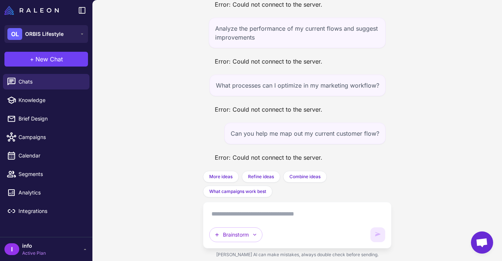
click at [238, 214] on textarea at bounding box center [296, 214] width 175 height 12
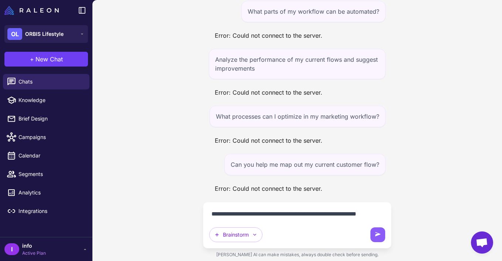
scroll to position [14, 0]
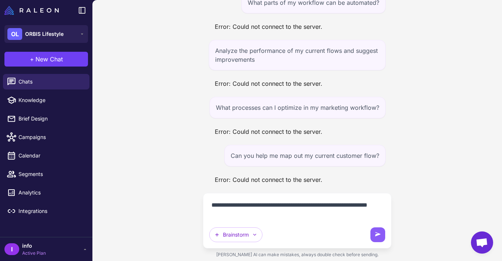
type textarea "**********"
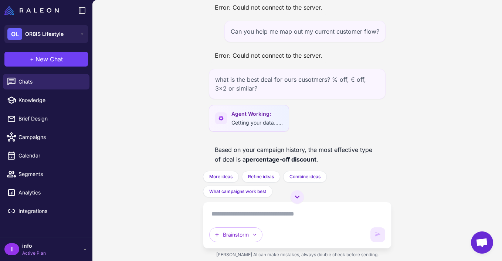
scroll to position [307, 0]
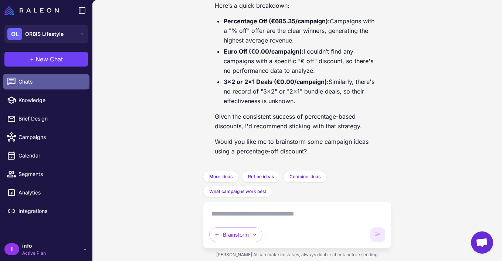
click at [25, 85] on span "Chats" at bounding box center [50, 82] width 65 height 8
